Goal: Register for event/course

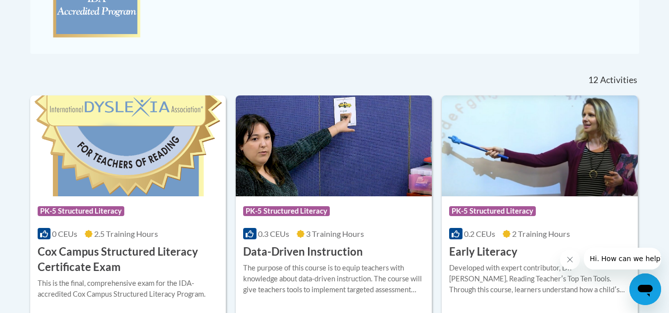
scroll to position [357, 0]
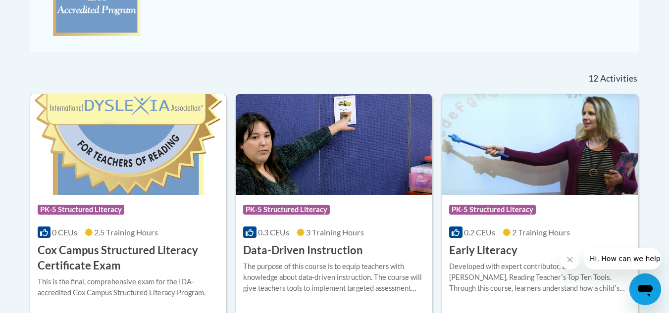
click at [165, 171] on img at bounding box center [128, 144] width 196 height 101
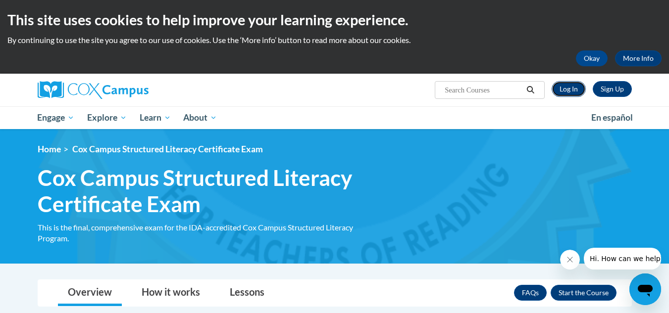
click at [569, 85] on link "Log In" at bounding box center [569, 89] width 34 height 16
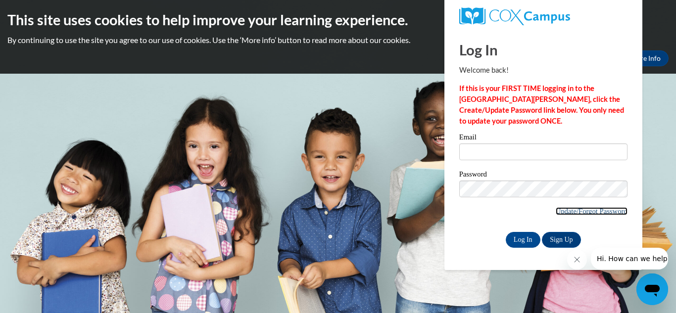
click at [583, 211] on link "Update/Forgot Password" at bounding box center [592, 211] width 72 height 8
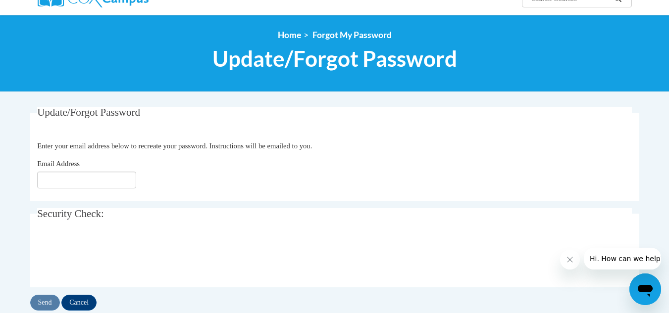
scroll to position [92, 0]
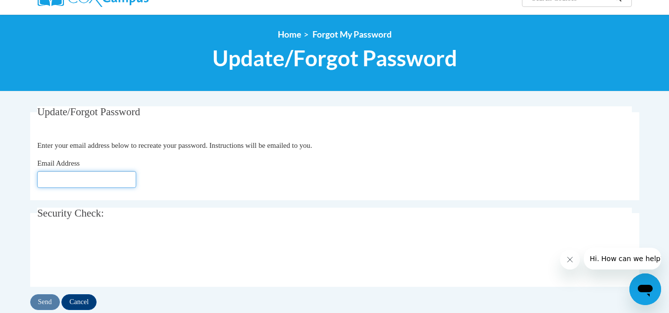
click at [112, 188] on input "Email Address" at bounding box center [86, 179] width 99 height 17
type input "[EMAIL_ADDRESS][DOMAIN_NAME]"
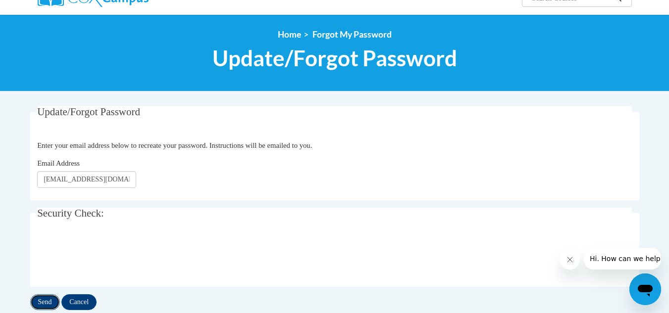
click at [50, 302] on input "Send" at bounding box center [45, 303] width 30 height 16
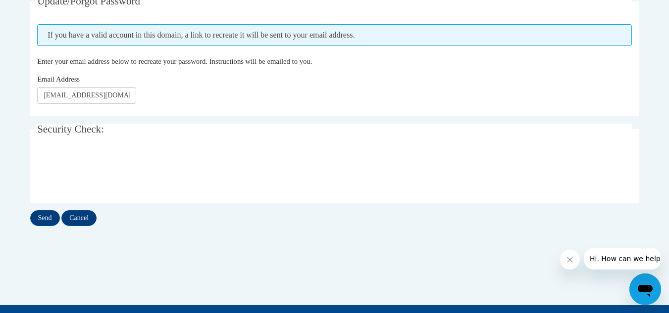
scroll to position [203, 0]
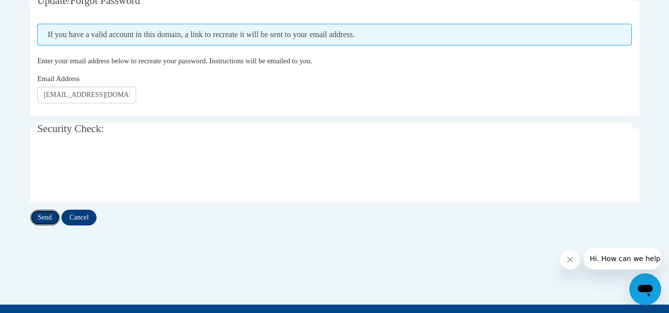
click at [41, 216] on input "Send" at bounding box center [45, 218] width 30 height 16
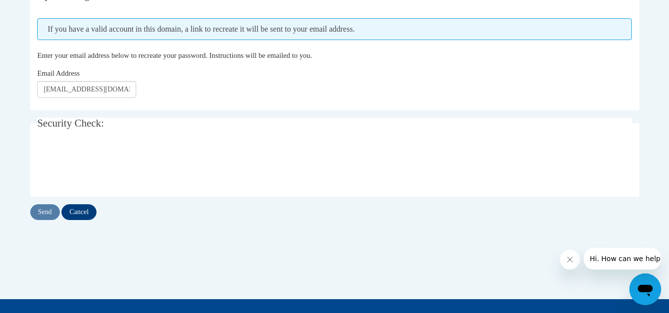
scroll to position [209, 0]
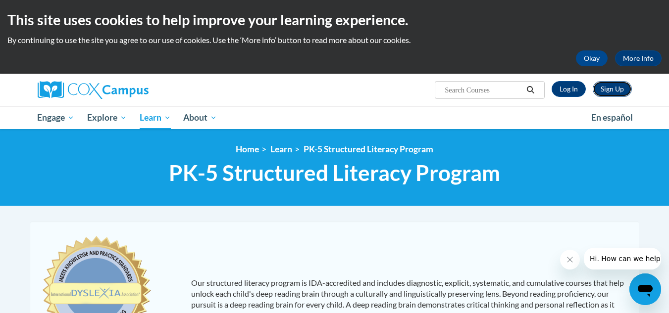
click at [611, 91] on link "Sign Up" at bounding box center [612, 89] width 39 height 16
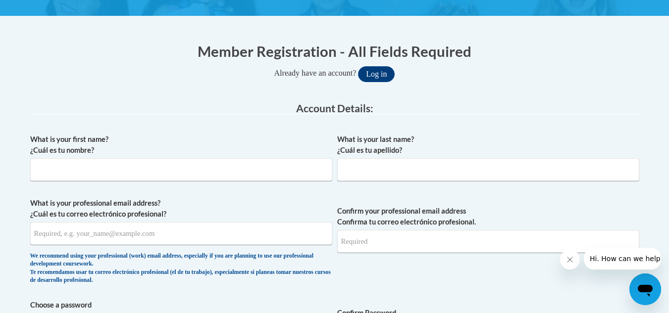
scroll to position [169, 0]
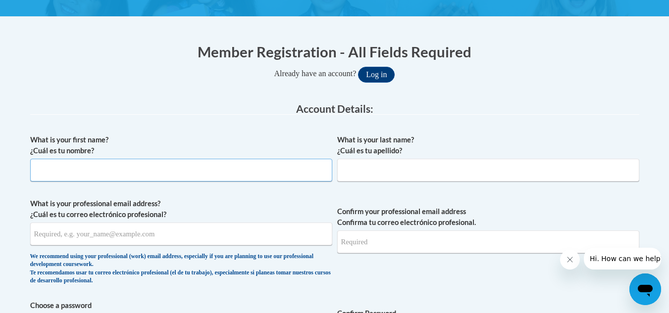
click at [239, 179] on input "What is your first name? ¿Cuál es tu nombre?" at bounding box center [181, 170] width 302 height 23
type input "Madison"
type input "Slayton"
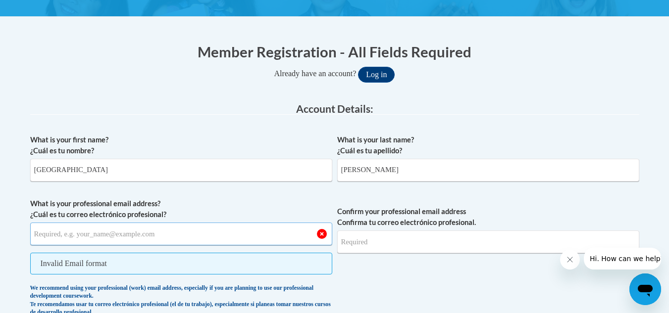
type input "m"
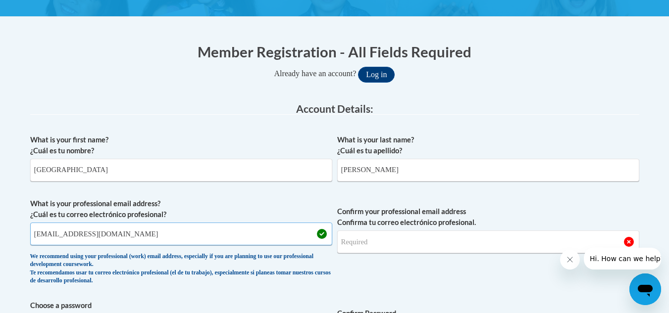
type input "slaytoma@wauwatosa.k12.wi.us"
click at [424, 245] on input "Confirm your professional email address Confirma tu correo electrónico profesio…" at bounding box center [488, 242] width 302 height 23
click at [119, 240] on input "slaytoma@wauwatosa.k12.wi.us" at bounding box center [181, 234] width 302 height 23
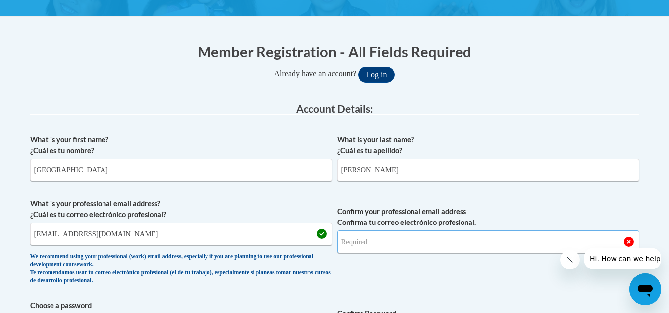
click at [361, 237] on input "Confirm your professional email address Confirma tu correo electrónico profesio…" at bounding box center [488, 242] width 302 height 23
click at [369, 240] on input "Confirm your professional email address Confirma tu correo electrónico profesio…" at bounding box center [488, 242] width 302 height 23
type input "slaytoma@wauwatosa.k12.wi.us"
click at [479, 199] on span "Confirm your professional email address Confirma tu correo electrónico profesio…" at bounding box center [488, 245] width 302 height 92
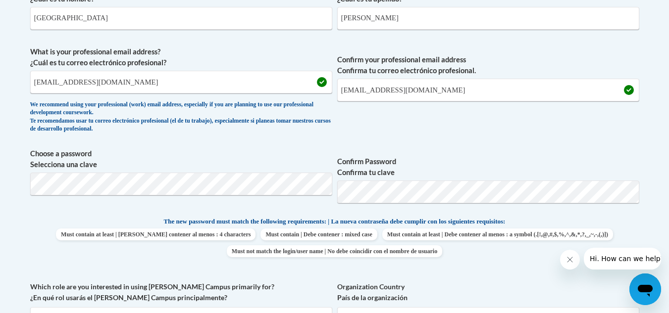
scroll to position [322, 0]
click at [429, 92] on input "slaytoma@wauwatosa.k12.wi.us" at bounding box center [488, 89] width 302 height 23
click at [470, 79] on input "slaytoma@wauwatosa.k12.wi.us" at bounding box center [488, 89] width 302 height 23
click at [263, 86] on input "slaytoma@wauwatosa.k12.wi.us" at bounding box center [181, 81] width 302 height 23
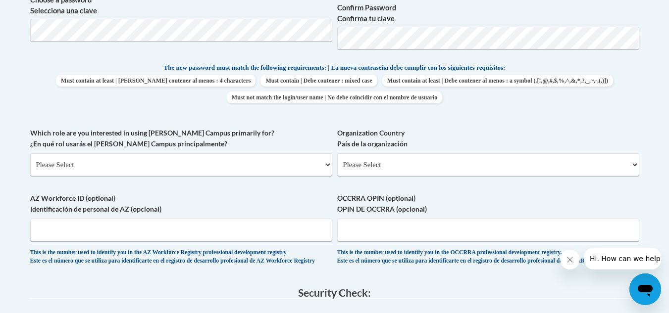
scroll to position [479, 0]
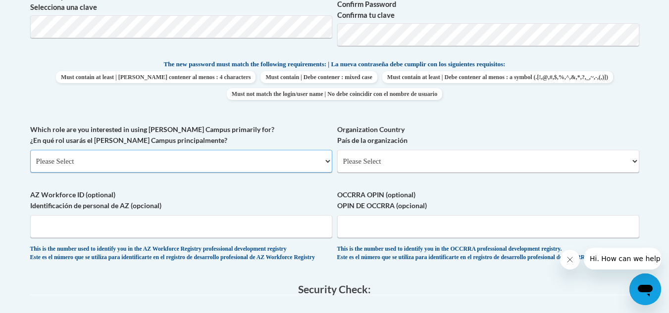
click at [272, 154] on select "Please Select College/University | Colegio/Universidad Community/Nonprofit Part…" at bounding box center [181, 161] width 302 height 23
select select "fbf2d438-af2f-41f8-98f1-81c410e29de3"
click at [30, 150] on select "Please Select College/University | Colegio/Universidad Community/Nonprofit Part…" at bounding box center [181, 161] width 302 height 23
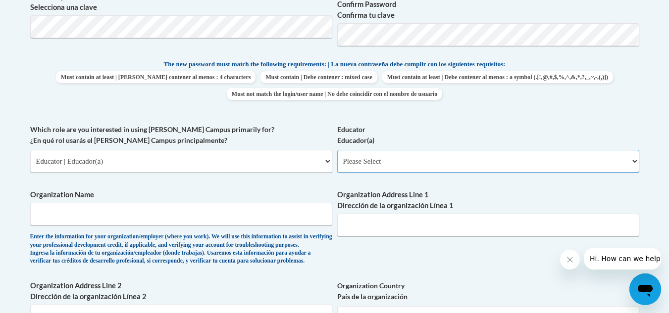
click at [409, 160] on select "Please Select Early Learning/Daycare Teacher/Family Home Care Provider | Maestr…" at bounding box center [488, 161] width 302 height 23
select select "8e40623d-54d0-45cd-9f92-5df65cd3f8cf"
click at [337, 150] on select "Please Select Early Learning/Daycare Teacher/Family Home Care Provider | Maestr…" at bounding box center [488, 161] width 302 height 23
click at [258, 214] on input "Organization Name" at bounding box center [181, 214] width 302 height 23
type input "w"
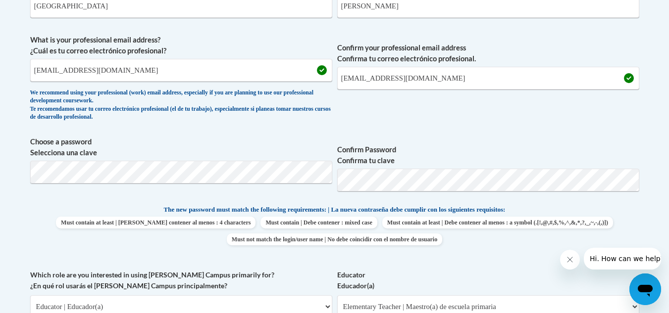
scroll to position [333, 0]
click at [467, 73] on input "slaytoma@wauwatosa.k12.wi.us" at bounding box center [488, 78] width 302 height 23
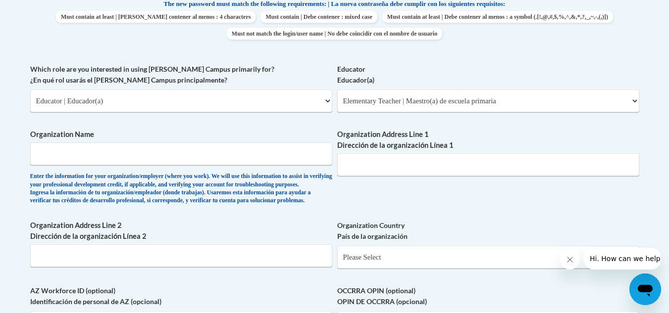
scroll to position [541, 0]
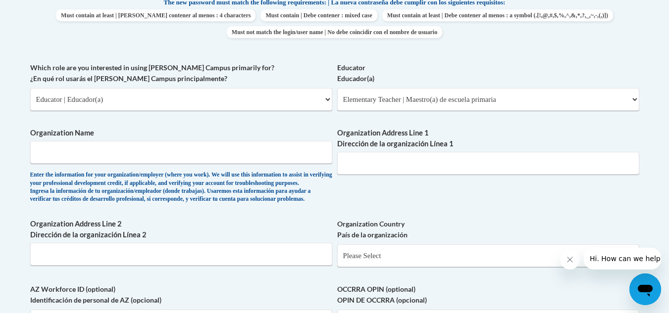
type input "slaytoma@wauwatosa.k12.wi.usd"
click at [251, 161] on input "Organization Name" at bounding box center [181, 152] width 302 height 23
type input "w"
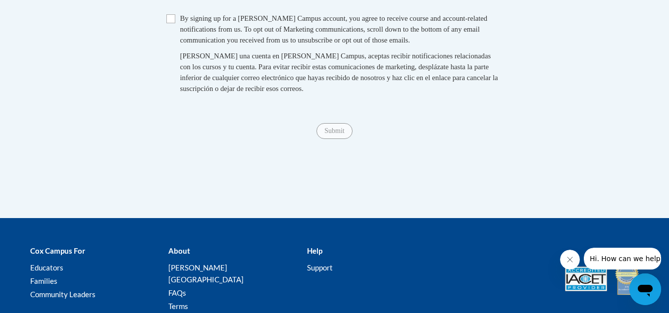
scroll to position [953, 0]
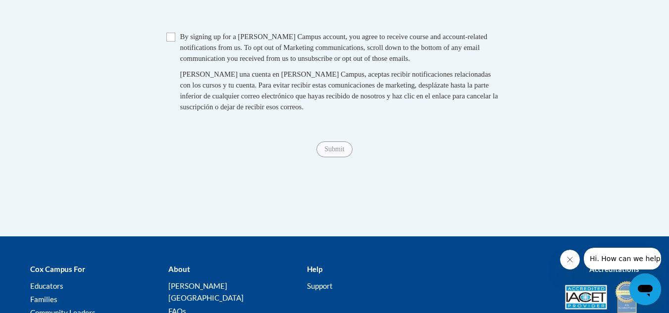
type input "Wauwatosa School District"
click at [173, 42] on input "Checkbox" at bounding box center [170, 37] width 9 height 9
checkbox input "true"
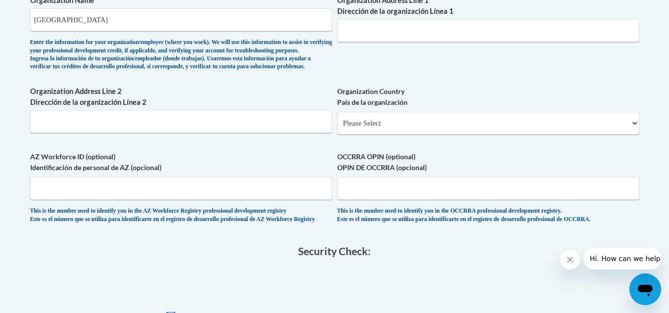
scroll to position [673, 0]
click at [410, 135] on select "Please Select United States | Estados Unidos Outside of the United States | Fue…" at bounding box center [488, 123] width 302 height 23
select select "ad49bcad-a171-4b2e-b99c-48b446064914"
click at [337, 128] on select "Please Select United States | Estados Unidos Outside of the United States | Fue…" at bounding box center [488, 123] width 302 height 23
select select
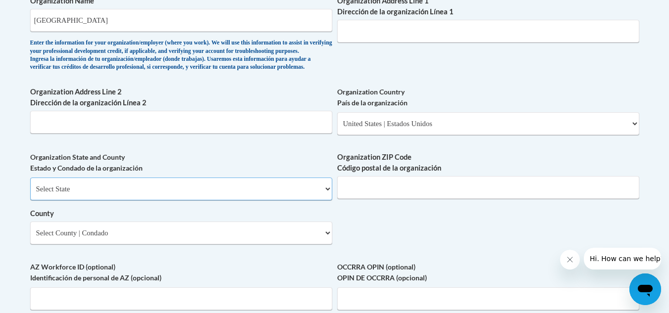
click at [264, 201] on select "Select State Alabama Alaska Arizona Arkansas California Colorado Connecticut De…" at bounding box center [181, 189] width 302 height 23
select select "Wisconsin"
click at [30, 194] on select "Select State Alabama Alaska Arizona Arkansas California Colorado Connecticut De…" at bounding box center [181, 189] width 302 height 23
click at [406, 199] on input "Organization ZIP Code Código postal de la organización" at bounding box center [488, 187] width 302 height 23
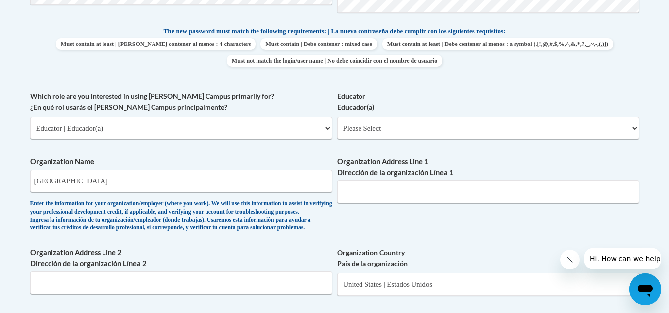
scroll to position [490, 0]
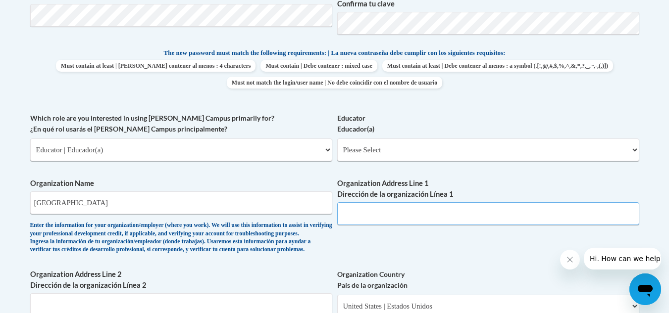
click at [446, 211] on input "Organization Address Line 1 Dirección de la organización Línea 1" at bounding box center [488, 213] width 302 height 23
type input "4147733000"
click at [397, 154] on select "Please Select Early Learning/Daycare Teacher/Family Home Care Provider | Maestr…" at bounding box center [488, 150] width 302 height 23
select select "8e40623d-54d0-45cd-9f92-5df65cd3f8cf"
click at [337, 139] on select "Please Select Early Learning/Daycare Teacher/Family Home Care Provider | Maestr…" at bounding box center [488, 150] width 302 height 23
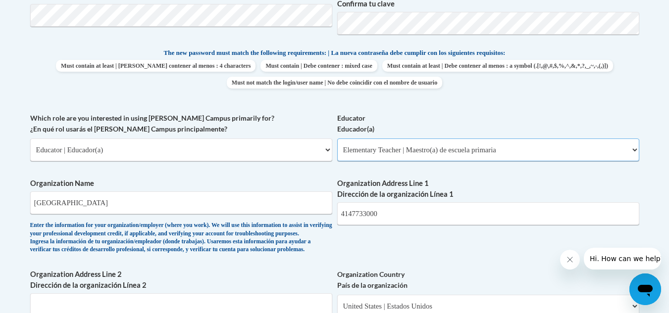
select select "null"
click at [405, 216] on input "4147733000" at bounding box center [488, 213] width 302 height 23
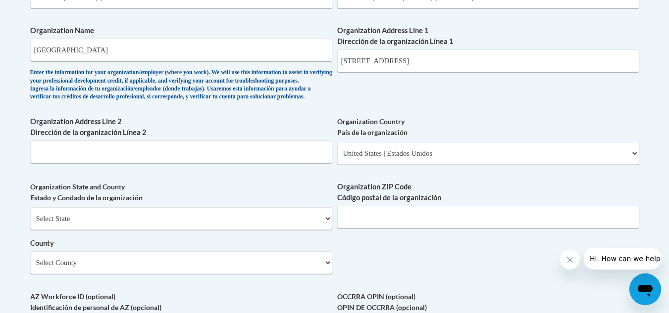
scroll to position [649, 0]
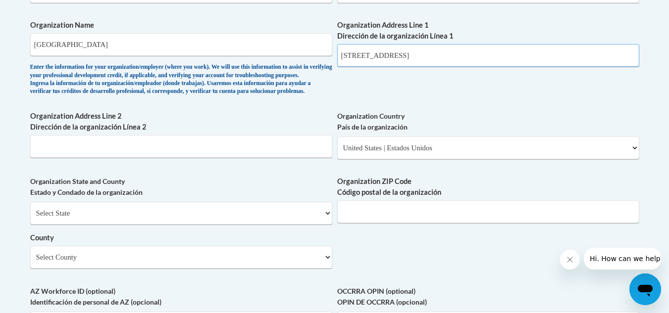
click at [449, 59] on input "11400 W Center Street" at bounding box center [488, 55] width 302 height 23
type input "11400 W Center Street Wauwatosa"
click at [209, 225] on select "Select State Alabama Alaska Arizona Arkansas California Colorado Connecticut De…" at bounding box center [181, 213] width 302 height 23
select select "Wisconsin"
click at [30, 218] on select "Select State Alabama Alaska Arizona Arkansas California Colorado Connecticut De…" at bounding box center [181, 213] width 302 height 23
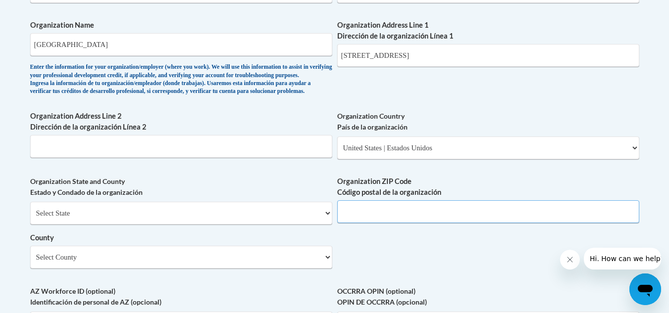
click at [444, 223] on input "Organization ZIP Code Código postal de la organización" at bounding box center [488, 212] width 302 height 23
type input "53222"
click at [324, 268] on select "Select County Adams Ashland Barron Bayfield Brown Buffalo Burnett Calumet Chipp…" at bounding box center [181, 257] width 302 height 23
select select "Milwaukee"
click at [30, 262] on select "Select County Adams Ashland Barron Bayfield Brown Buffalo Burnett Calumet Chipp…" at bounding box center [181, 257] width 302 height 23
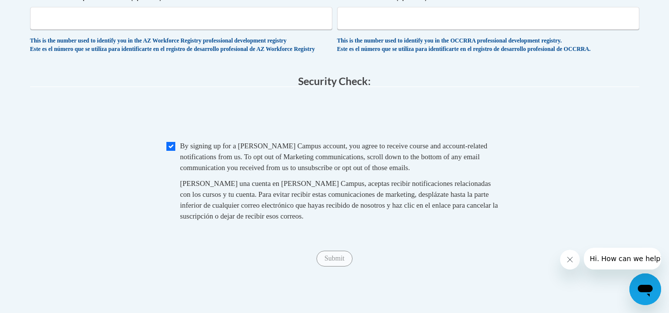
scroll to position [967, 0]
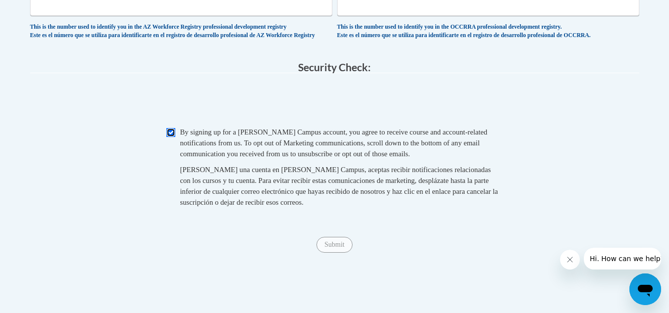
click at [170, 137] on input "Checkbox" at bounding box center [170, 132] width 9 height 9
checkbox input "false"
click at [211, 16] on input "AZ Workforce ID (optional) Identificación de personal de AZ (opcional)" at bounding box center [181, 4] width 302 height 23
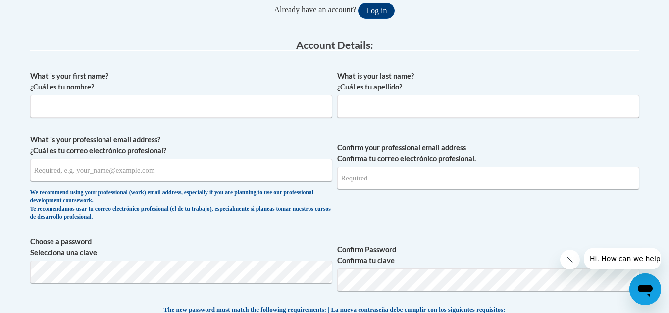
scroll to position [234, 0]
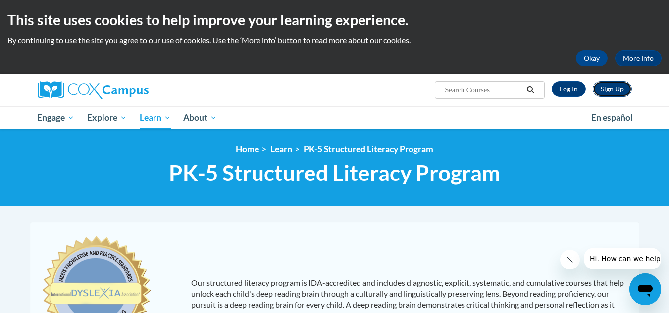
click at [613, 89] on link "Sign Up" at bounding box center [612, 89] width 39 height 16
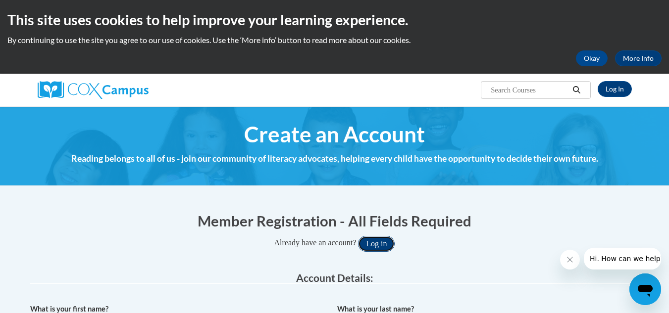
click at [390, 238] on button "Log in" at bounding box center [376, 244] width 37 height 16
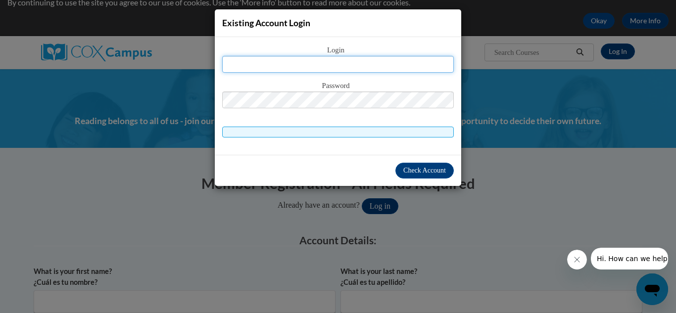
click at [370, 64] on input "text" at bounding box center [338, 64] width 232 height 17
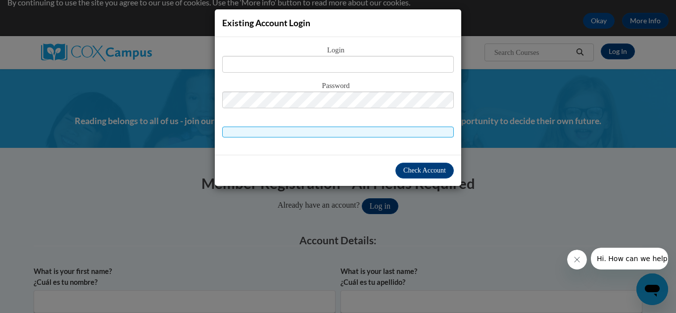
click at [478, 231] on div "Existing Account Login Login Password" at bounding box center [338, 156] width 676 height 313
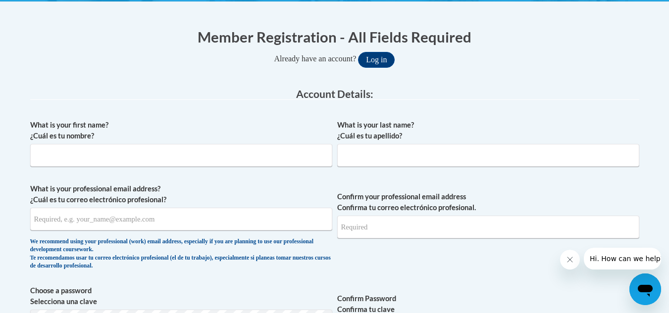
scroll to position [184, 0]
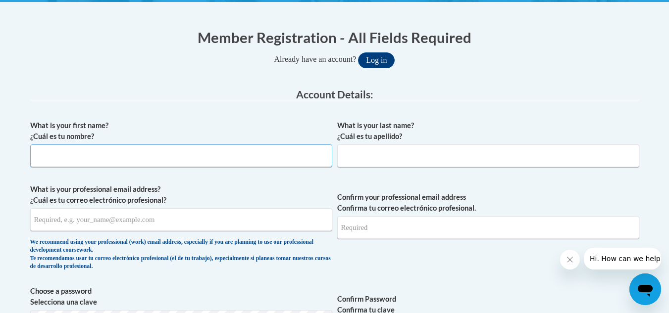
click at [266, 150] on input "What is your first name? ¿Cuál es tu nombre?" at bounding box center [181, 156] width 302 height 23
type input "[GEOGRAPHIC_DATA]"
type input "[PERSON_NAME]"
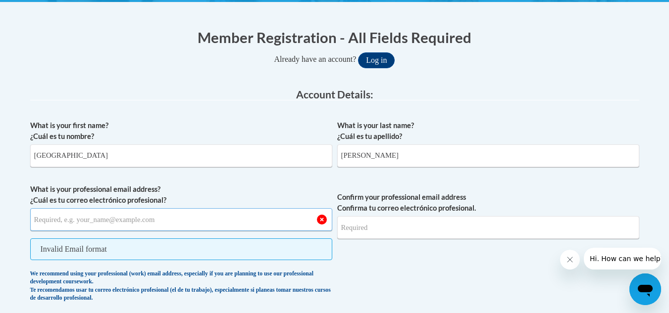
type input "w"
type input "[EMAIL_ADDRESS][DOMAIN_NAME]"
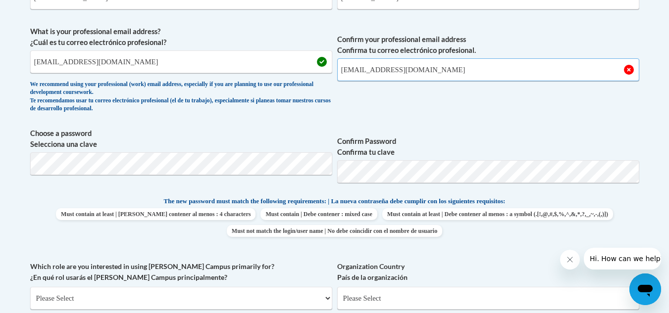
scroll to position [341, 0]
type input "[EMAIL_ADDRESS][DOMAIN_NAME]"
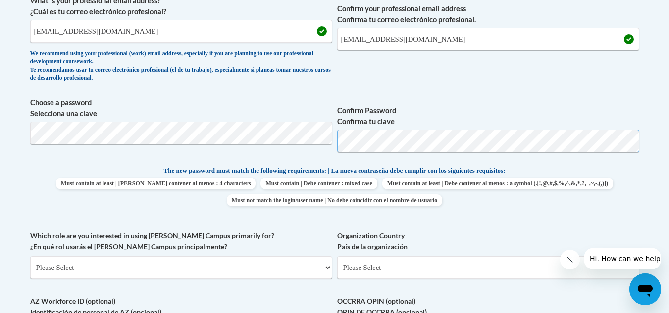
scroll to position [373, 0]
click at [293, 269] on select "Please Select College/University | Colegio/Universidad Community/Nonprofit Part…" at bounding box center [181, 267] width 302 height 23
select select "fbf2d438-af2f-41f8-98f1-81c410e29de3"
click at [30, 256] on select "Please Select College/University | Colegio/Universidad Community/Nonprofit Part…" at bounding box center [181, 267] width 302 height 23
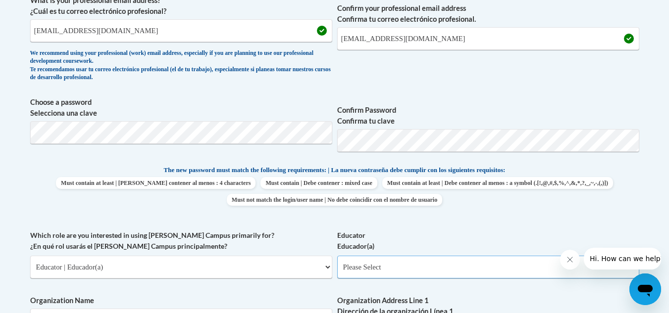
click at [395, 263] on select "Please Select Early Learning/Daycare Teacher/Family Home Care Provider | Maestr…" at bounding box center [488, 267] width 302 height 23
select select "11a86997-7122-4e2e-80c7-11975180ece4"
click at [337, 256] on select "Please Select Early Learning/Daycare Teacher/Family Home Care Provider | Maestr…" at bounding box center [488, 267] width 302 height 23
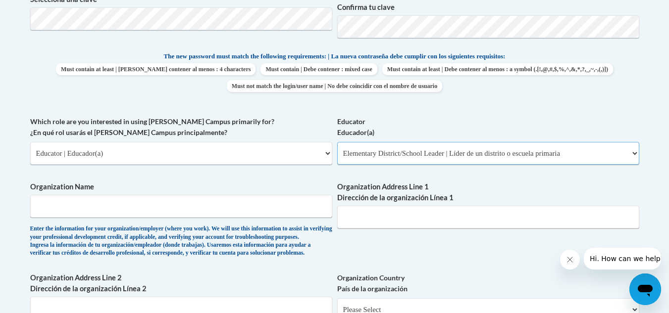
scroll to position [497, 0]
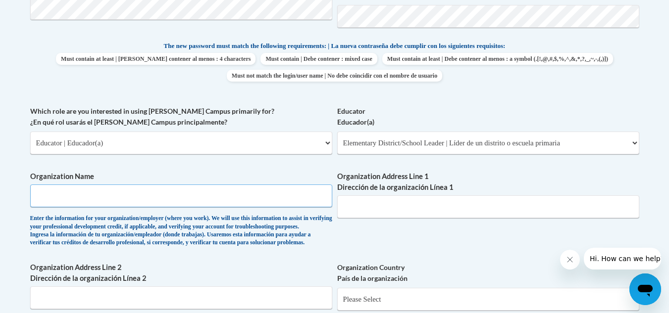
click at [234, 198] on input "Organization Name" at bounding box center [181, 196] width 302 height 23
type input "Wauwatosa School District"
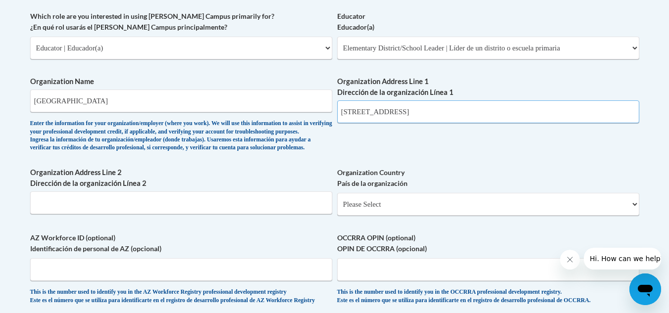
scroll to position [648, 0]
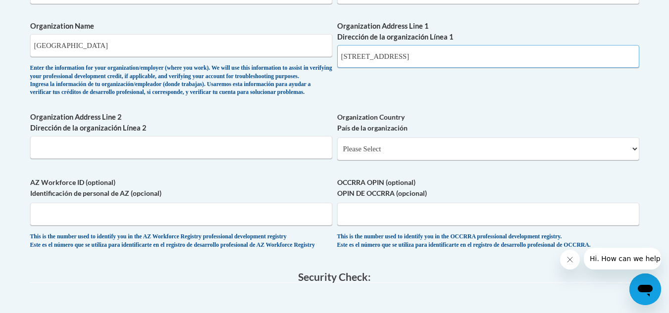
type input "11400 Center Street Wauwatosa, WI 53222"
click at [384, 155] on select "Please Select United States | Estados Unidos Outside of the United States | Fue…" at bounding box center [488, 149] width 302 height 23
select select "ad49bcad-a171-4b2e-b99c-48b446064914"
click at [337, 153] on select "Please Select United States | Estados Unidos Outside of the United States | Fue…" at bounding box center [488, 149] width 302 height 23
select select
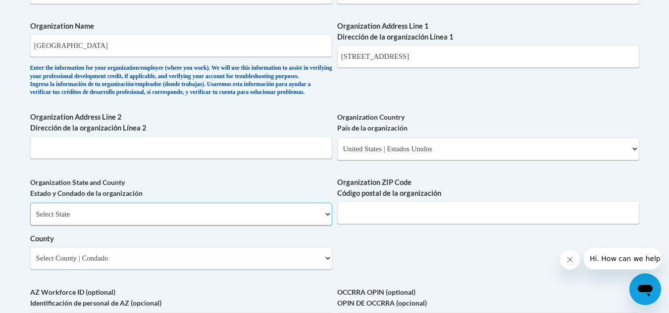
click at [227, 226] on select "Select State Alabama Alaska Arizona Arkansas California Colorado Connecticut De…" at bounding box center [181, 214] width 302 height 23
select select "Wisconsin"
click at [30, 219] on select "Select State Alabama Alaska Arizona Arkansas California Colorado Connecticut De…" at bounding box center [181, 214] width 302 height 23
click at [377, 224] on input "Organization ZIP Code Código postal de la organización" at bounding box center [488, 212] width 302 height 23
type input "53222"
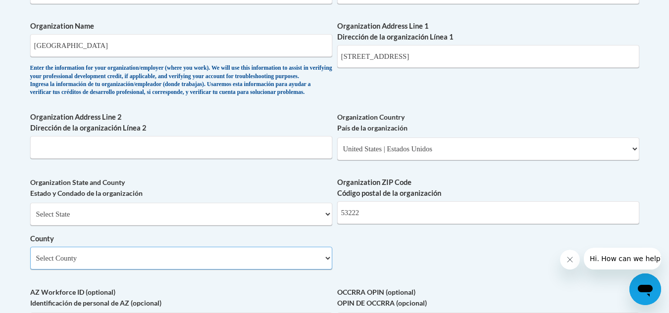
click at [318, 270] on select "Select County Adams Ashland Barron Bayfield Brown Buffalo Burnett Calumet Chipp…" at bounding box center [181, 258] width 302 height 23
select select "Milwaukee"
click at [30, 263] on select "Select County Adams Ashland Barron Bayfield Brown Buffalo Burnett Calumet Chipp…" at bounding box center [181, 258] width 302 height 23
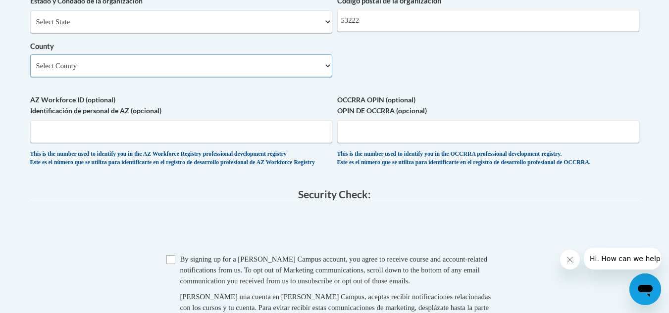
scroll to position [841, 0]
click at [174, 264] on input "Checkbox" at bounding box center [170, 259] width 9 height 9
checkbox input "true"
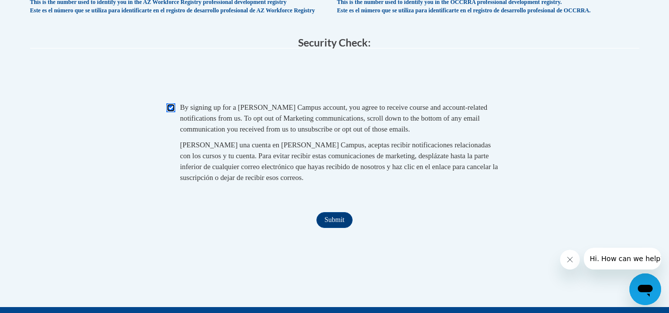
scroll to position [993, 0]
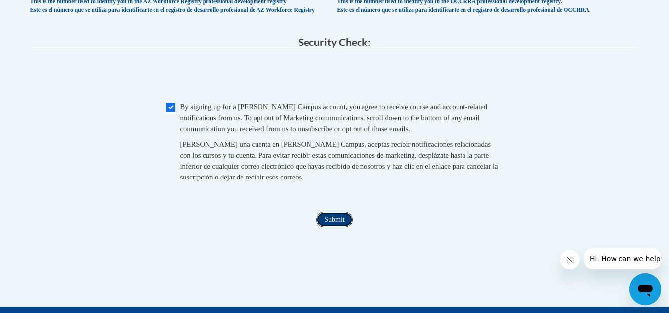
click at [336, 228] on input "Submit" at bounding box center [334, 220] width 36 height 16
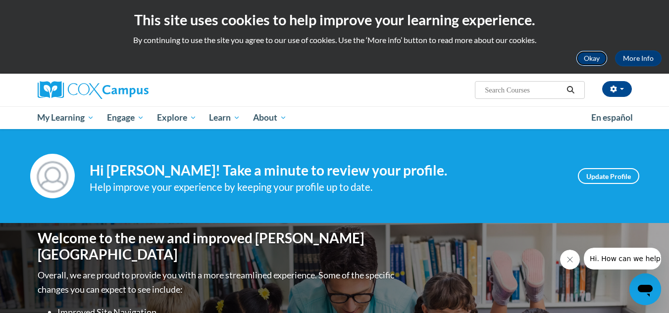
click at [583, 60] on button "Okay" at bounding box center [592, 58] width 32 height 16
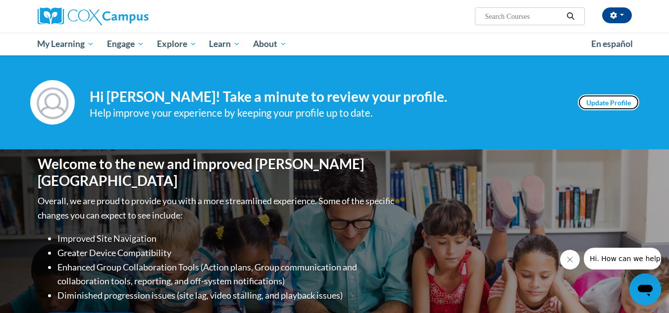
click at [587, 100] on link "Update Profile" at bounding box center [608, 103] width 61 height 16
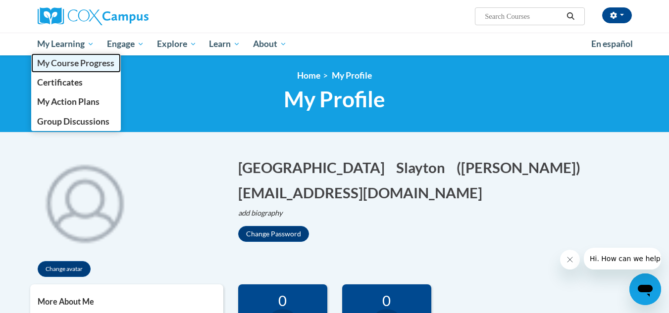
click at [91, 60] on span "My Course Progress" at bounding box center [75, 63] width 77 height 10
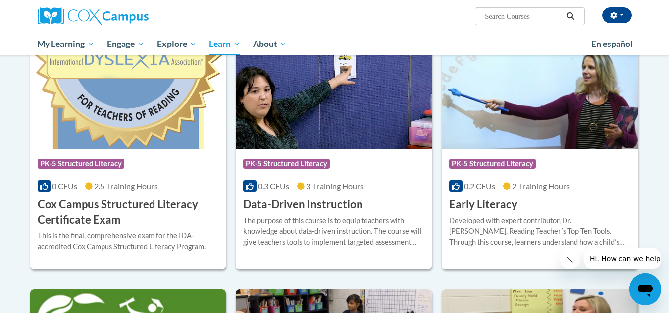
scroll to position [329, 0]
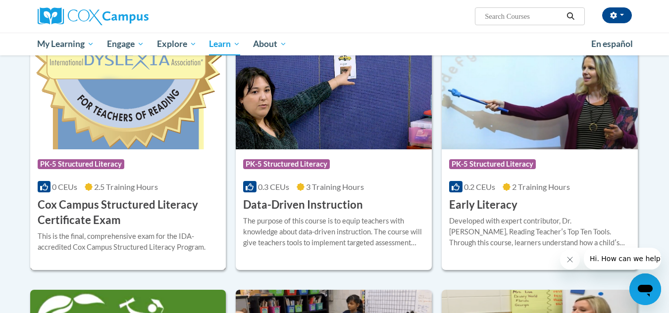
click at [168, 173] on div "Course Category: PK-5 Structured Literacy" at bounding box center [128, 165] width 181 height 22
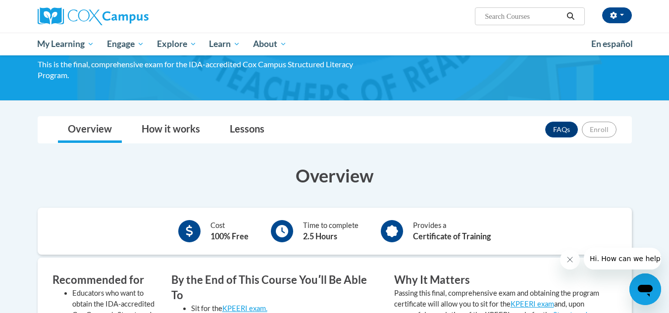
scroll to position [89, 0]
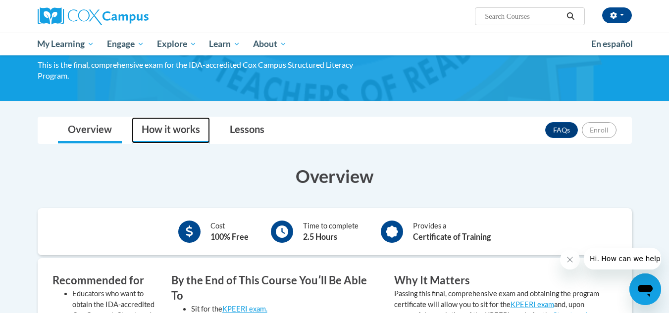
click at [178, 128] on link "How it works" at bounding box center [171, 130] width 78 height 26
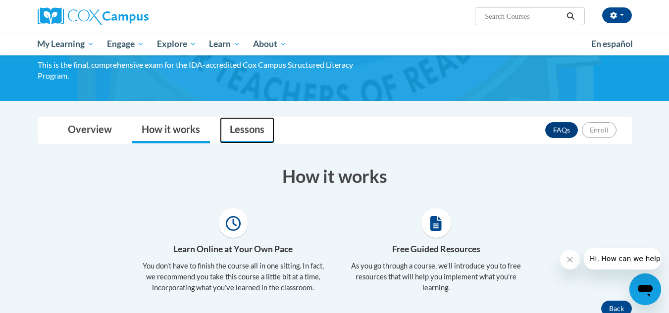
click at [258, 124] on link "Lessons" at bounding box center [247, 130] width 54 height 26
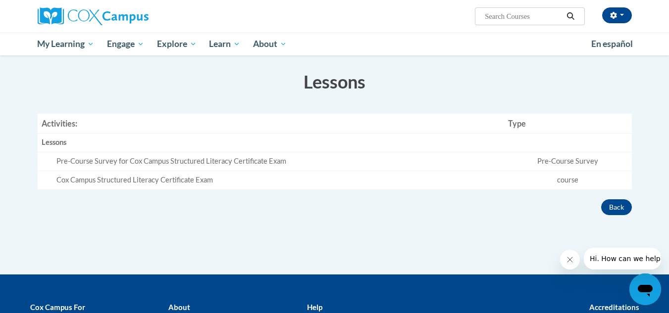
scroll to position [185, 0]
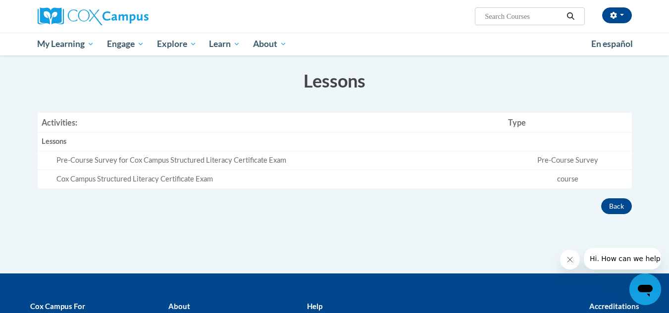
click at [178, 160] on div "Pre-Course Survey for Cox Campus Structured Literacy Certificate Exam" at bounding box center [278, 160] width 444 height 10
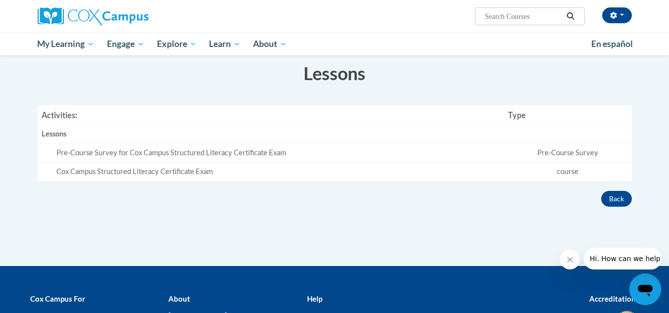
scroll to position [192, 0]
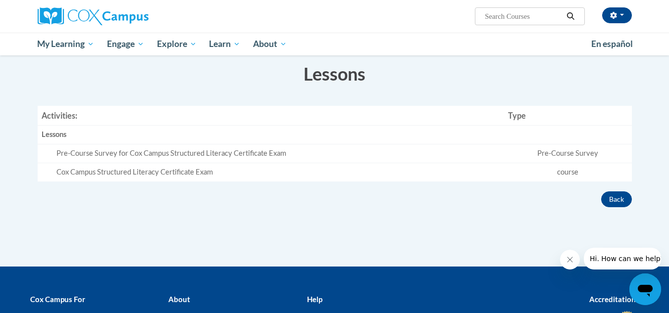
click at [263, 152] on div "Pre-Course Survey for Cox Campus Structured Literacy Certificate Exam" at bounding box center [278, 154] width 444 height 10
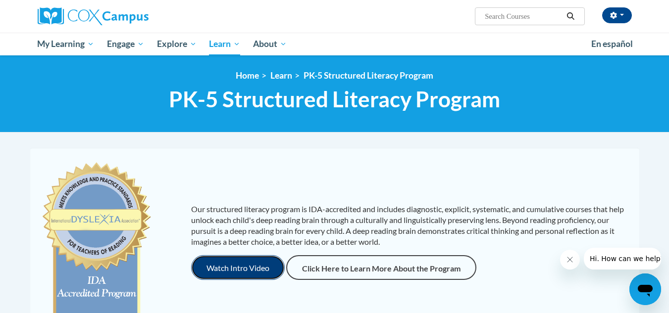
click at [261, 258] on button "Watch Intro Video" at bounding box center [238, 267] width 94 height 25
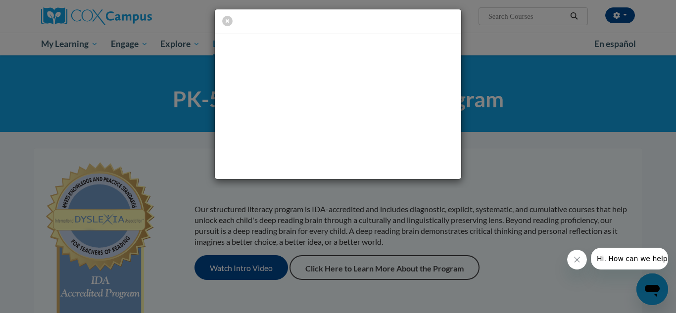
click at [499, 156] on div at bounding box center [338, 94] width 676 height 189
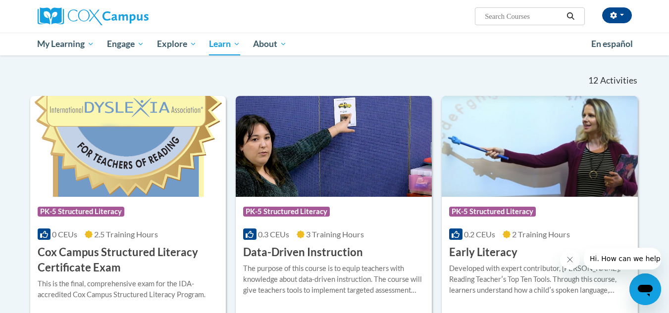
scroll to position [321, 0]
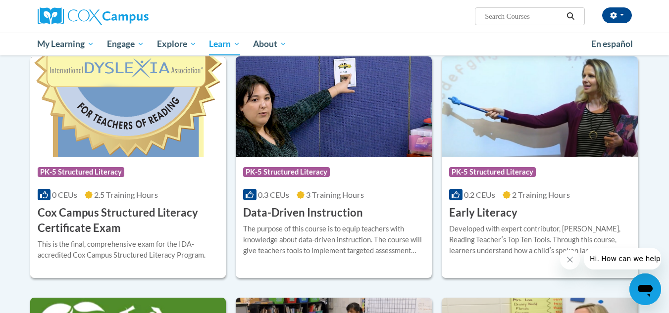
click at [160, 214] on h3 "Cox Campus Structured Literacy Certificate Exam" at bounding box center [128, 220] width 181 height 31
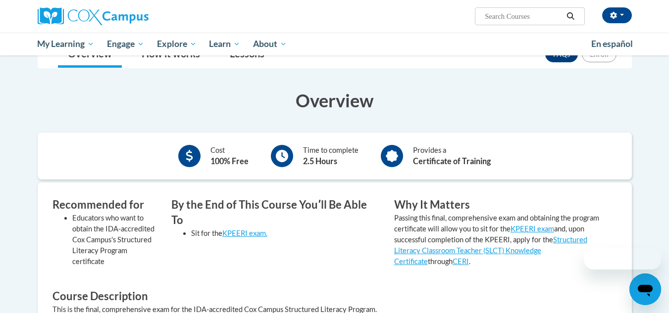
scroll to position [191, 0]
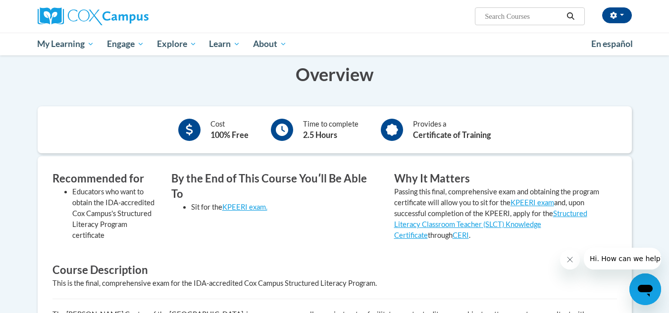
click at [288, 241] on div "By the End of This Course Youʹll Be Able To Sit for the KPEERI exam." at bounding box center [275, 209] width 223 height 77
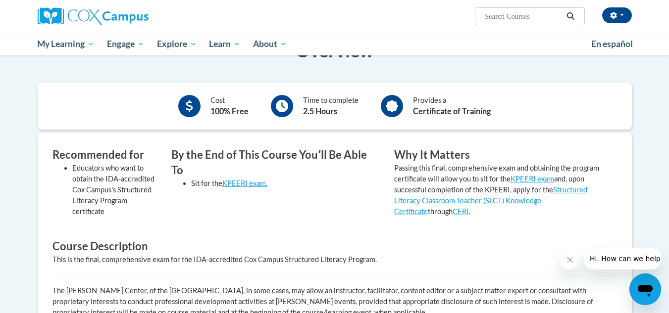
scroll to position [145, 0]
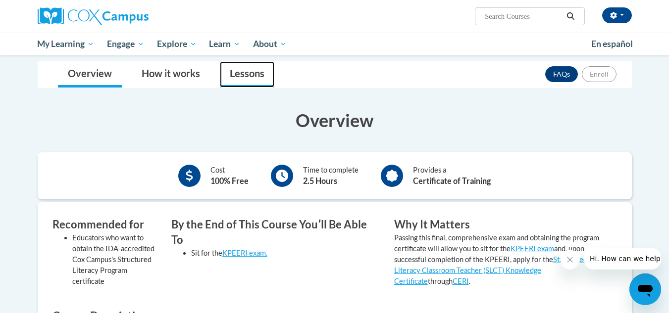
click at [246, 76] on link "Lessons" at bounding box center [247, 74] width 54 height 26
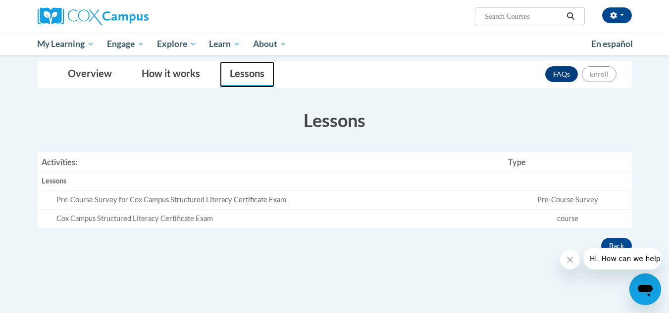
click at [246, 76] on link "Lessons" at bounding box center [247, 74] width 54 height 26
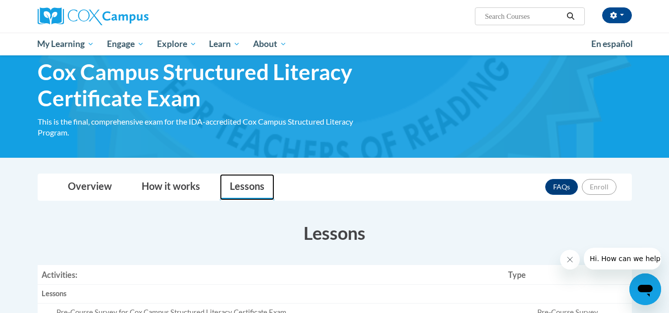
scroll to position [0, 0]
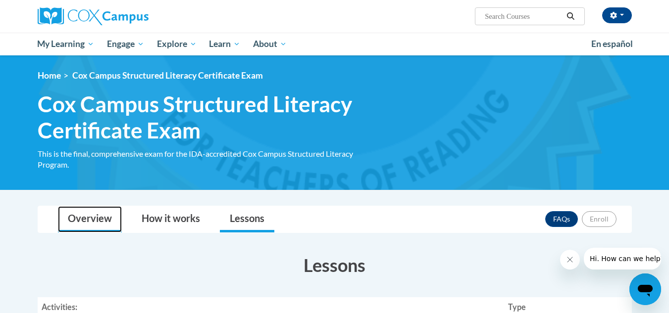
click at [94, 223] on link "Overview" at bounding box center [90, 219] width 64 height 26
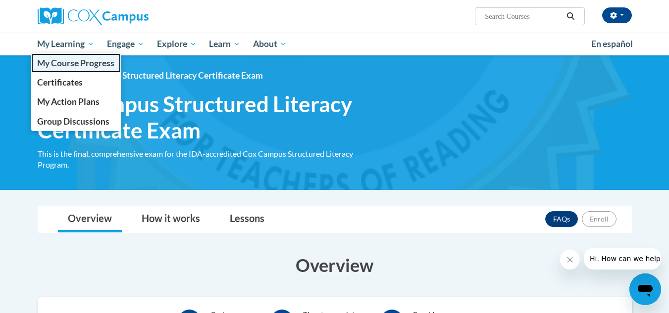
click at [86, 60] on span "My Course Progress" at bounding box center [75, 63] width 77 height 10
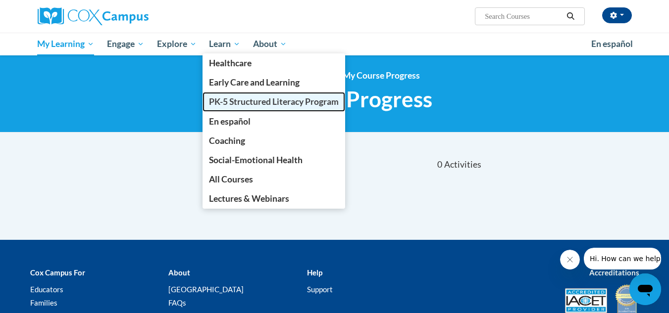
click at [241, 102] on span "PK-5 Structured Literacy Program" at bounding box center [274, 102] width 130 height 10
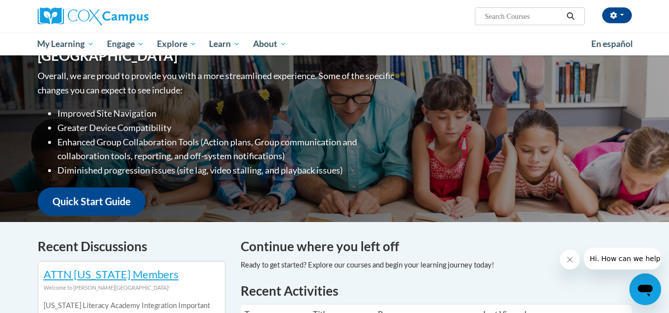
scroll to position [127, 0]
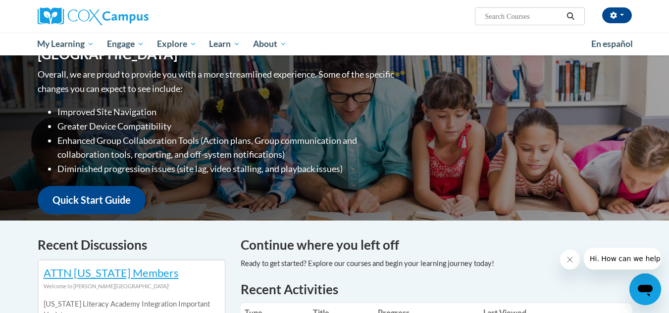
click at [155, 210] on div "Welcome to the new and improved Cox Campus Overall, we are proud to provide you…" at bounding box center [335, 122] width 624 height 198
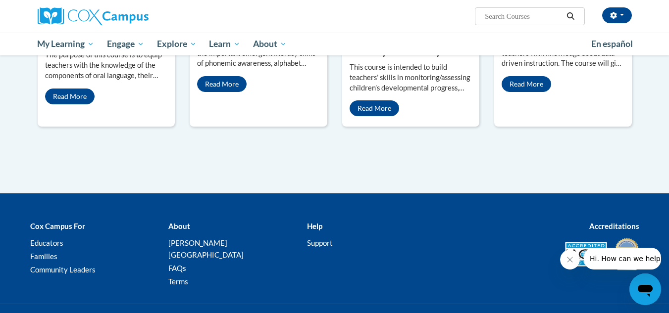
scroll to position [952, 0]
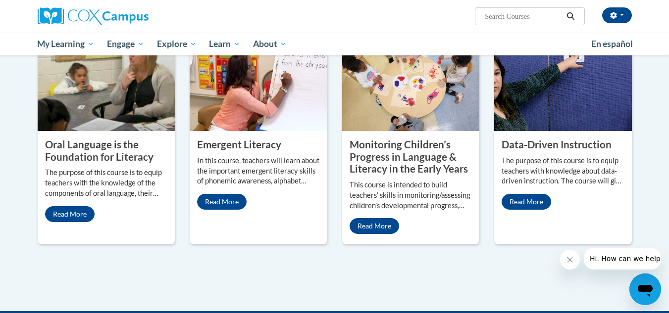
scroll to position [833, 0]
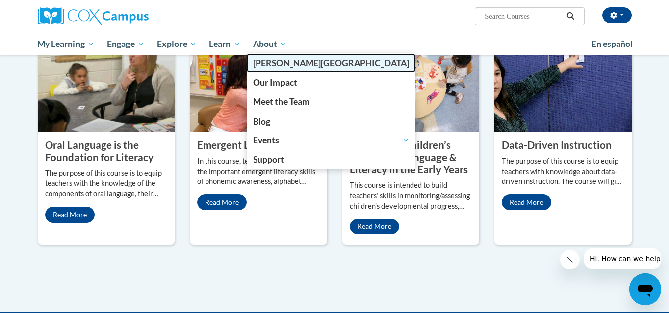
click at [268, 60] on span "[GEOGRAPHIC_DATA]" at bounding box center [331, 63] width 156 height 10
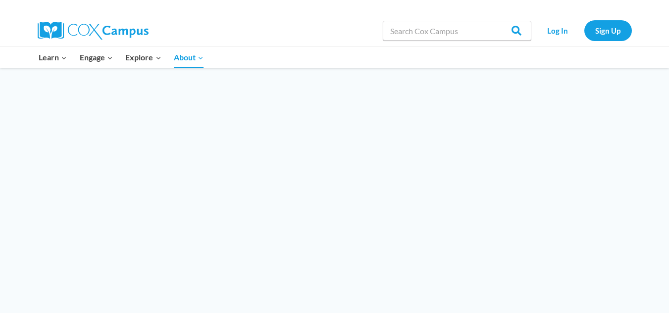
scroll to position [1039, 0]
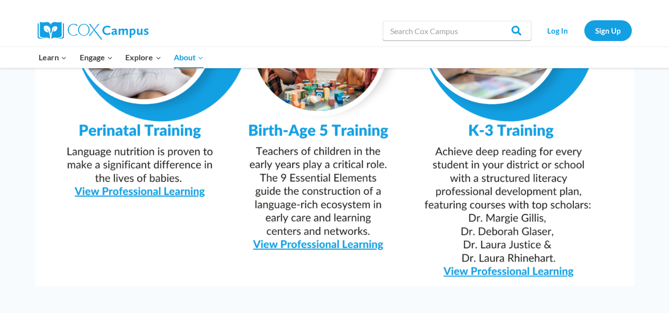
click at [555, 248] on img at bounding box center [334, 74] width 599 height 423
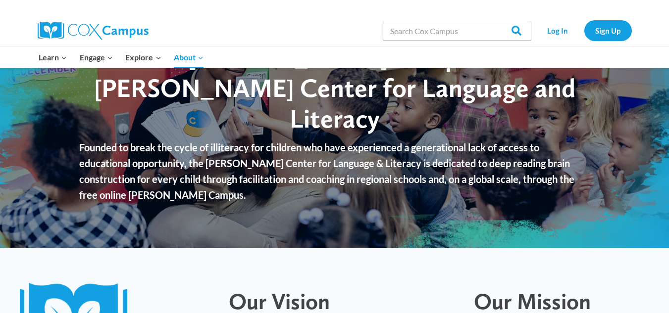
scroll to position [0, 0]
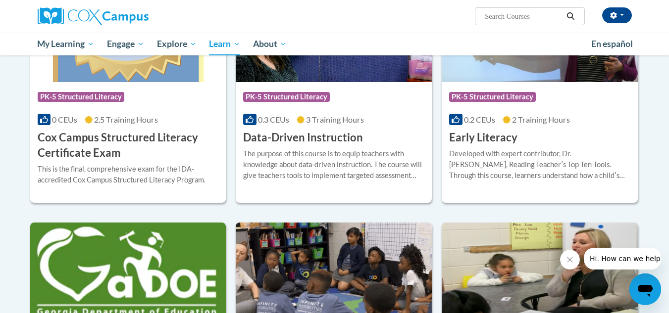
scroll to position [397, 0]
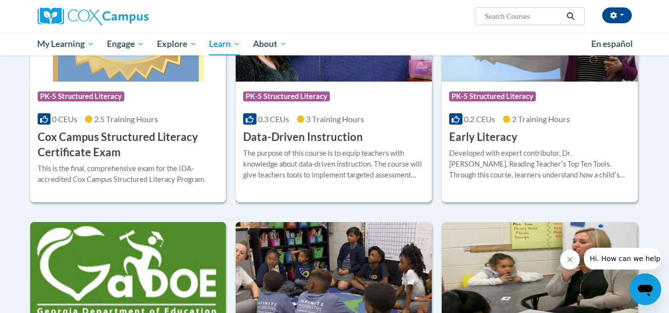
click at [307, 169] on div "The purpose of this course is to equip teachers with knowledge about data-drive…" at bounding box center [333, 164] width 181 height 33
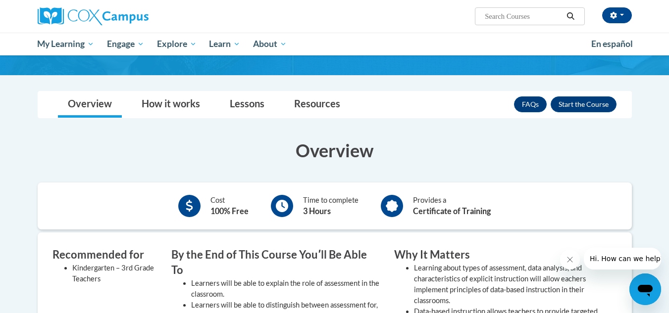
scroll to position [110, 0]
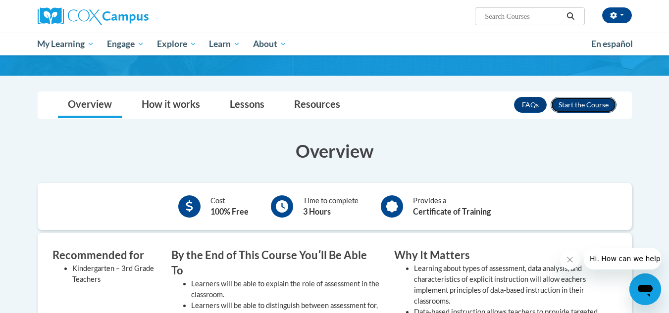
click at [567, 107] on button "Enroll" at bounding box center [584, 105] width 66 height 16
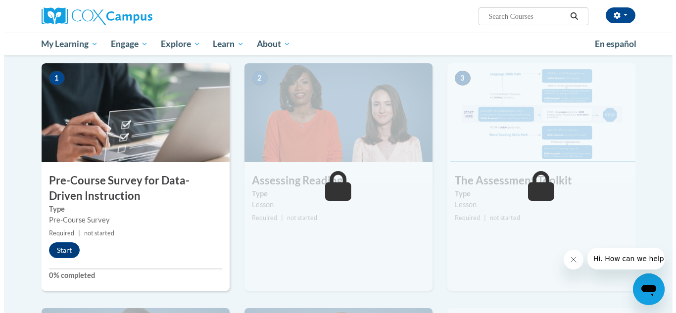
scroll to position [196, 0]
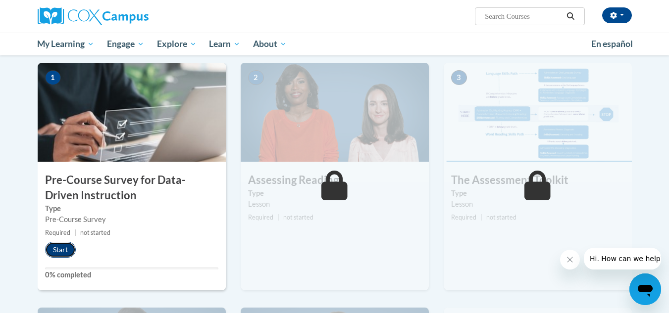
click at [66, 250] on button "Start" at bounding box center [60, 250] width 31 height 16
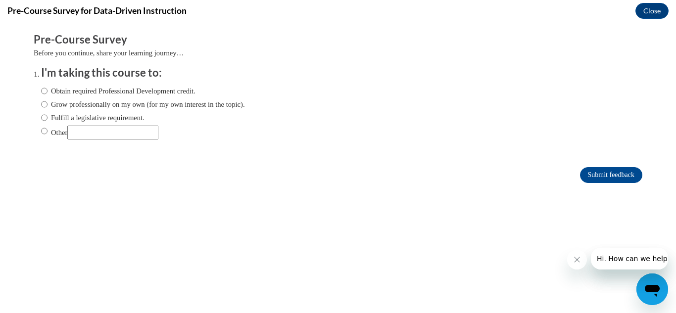
scroll to position [0, 0]
click at [81, 86] on label "Obtain required Professional Development credit." at bounding box center [118, 91] width 154 height 11
click at [48, 86] on input "Obtain required Professional Development credit." at bounding box center [44, 91] width 6 height 11
radio input "true"
click at [589, 174] on input "Submit feedback" at bounding box center [611, 175] width 62 height 16
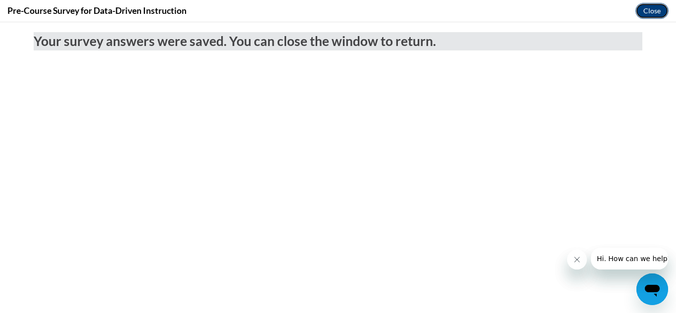
click at [648, 11] on button "Close" at bounding box center [652, 11] width 33 height 16
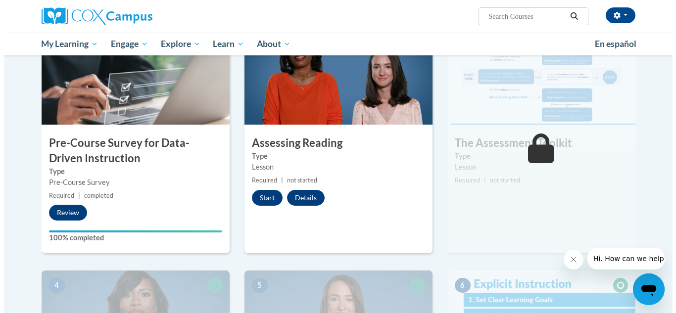
scroll to position [250, 0]
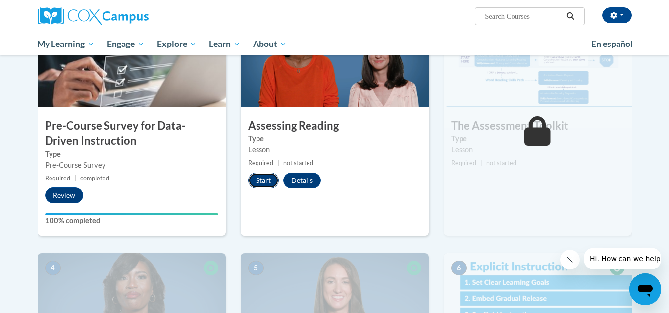
click at [259, 183] on button "Start" at bounding box center [263, 181] width 31 height 16
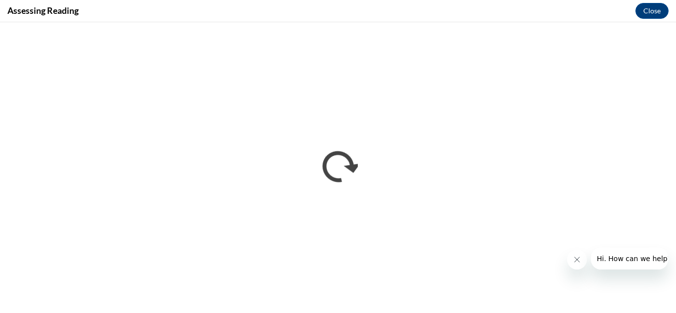
scroll to position [0, 0]
click at [573, 257] on icon "Close message from company" at bounding box center [577, 260] width 8 height 8
